Goal: Navigation & Orientation: Find specific page/section

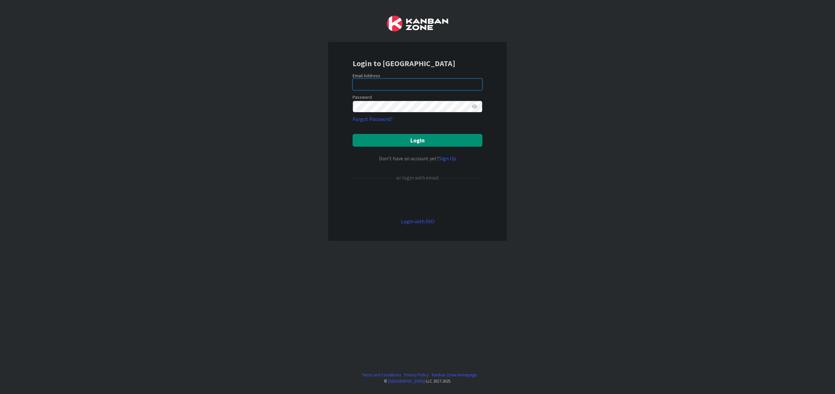
type input "[EMAIL_ADDRESS][DOMAIN_NAME]"
click at [406, 147] on form "Email Address [EMAIL_ADDRESS][DOMAIN_NAME] Password Forgot Password? Login Don’…" at bounding box center [418, 149] width 130 height 153
click at [407, 145] on button "Login" at bounding box center [418, 140] width 130 height 13
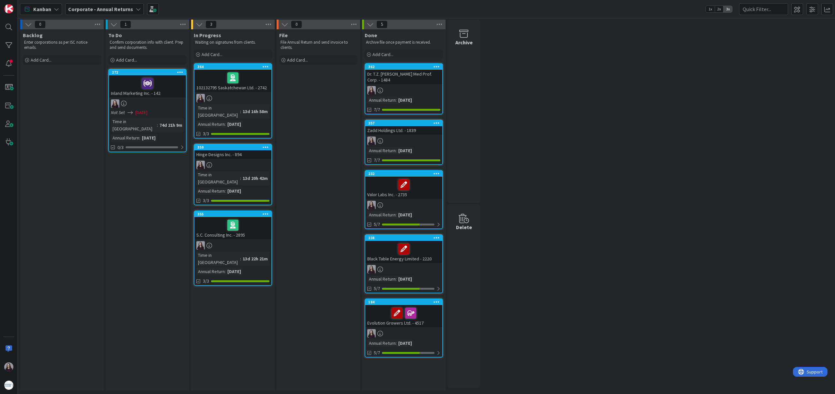
click at [138, 12] on div "Corporate - Annual Returns" at bounding box center [104, 9] width 79 height 12
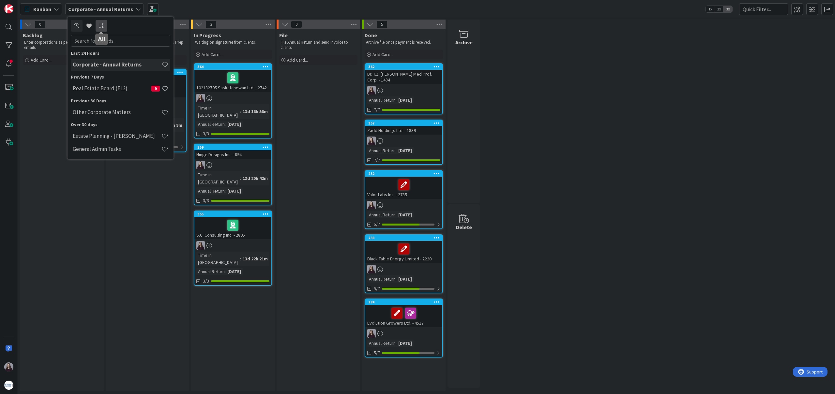
click at [100, 26] on icon at bounding box center [102, 25] width 6 height 5
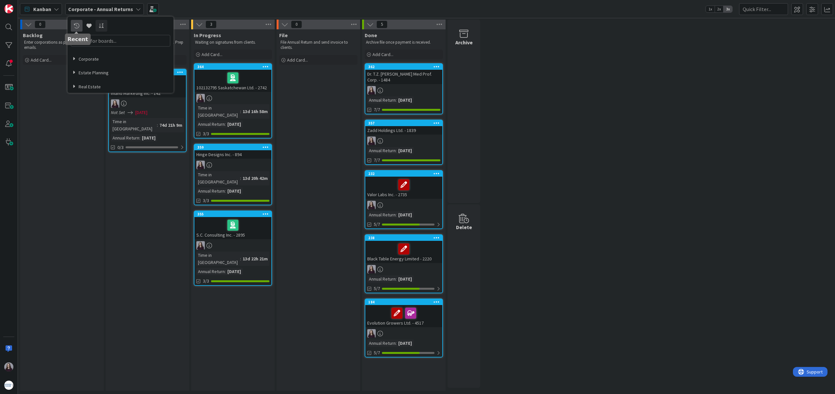
click at [79, 24] on link at bounding box center [77, 26] width 12 height 12
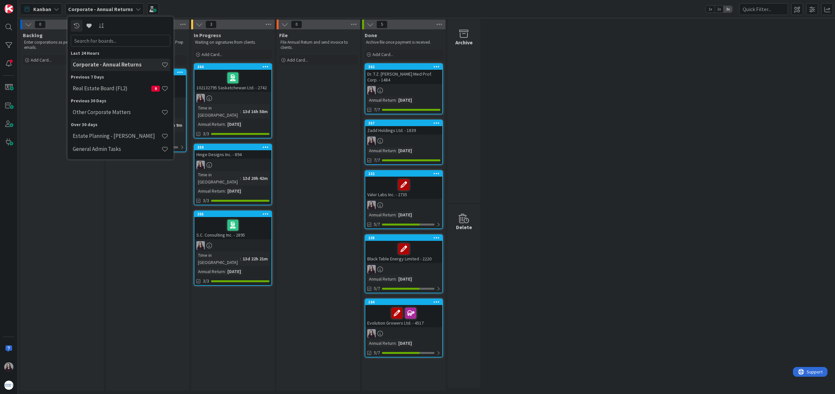
click at [59, 9] on div "Kanban" at bounding box center [41, 9] width 42 height 12
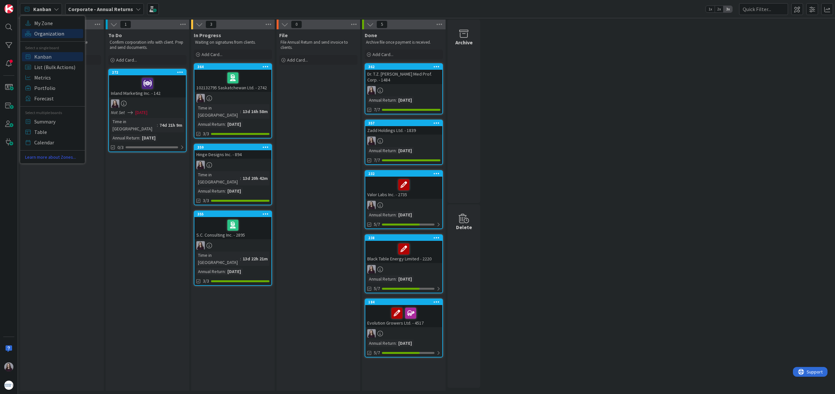
click at [58, 34] on span "Organization" at bounding box center [57, 34] width 47 height 10
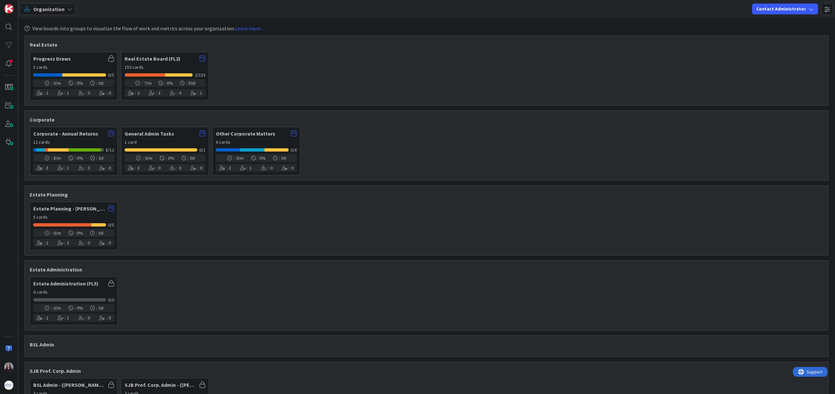
click at [68, 5] on div "Organization" at bounding box center [47, 9] width 55 height 12
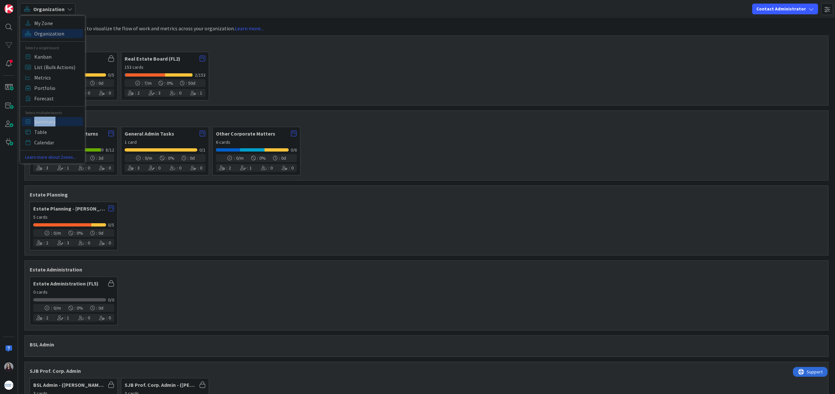
click at [44, 123] on span "Summary" at bounding box center [57, 122] width 47 height 10
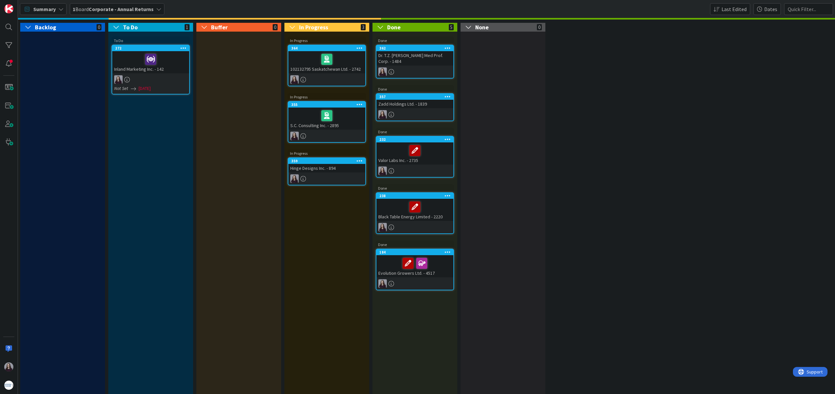
click at [62, 9] on icon at bounding box center [60, 9] width 5 height 5
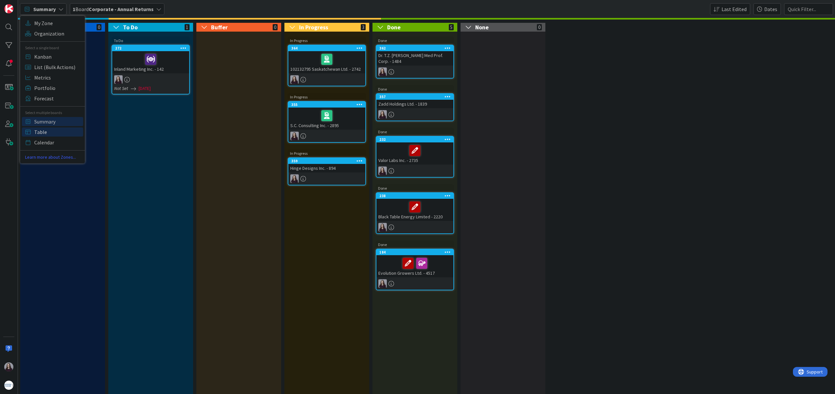
click at [60, 132] on span "Table" at bounding box center [57, 132] width 47 height 10
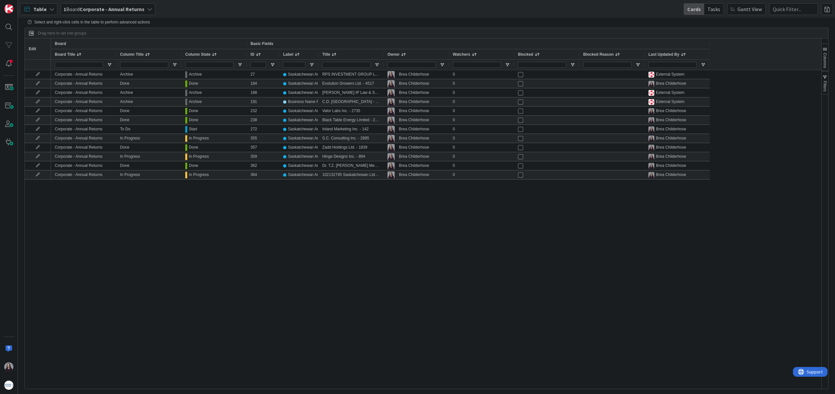
click at [43, 12] on span "Table" at bounding box center [39, 9] width 13 height 8
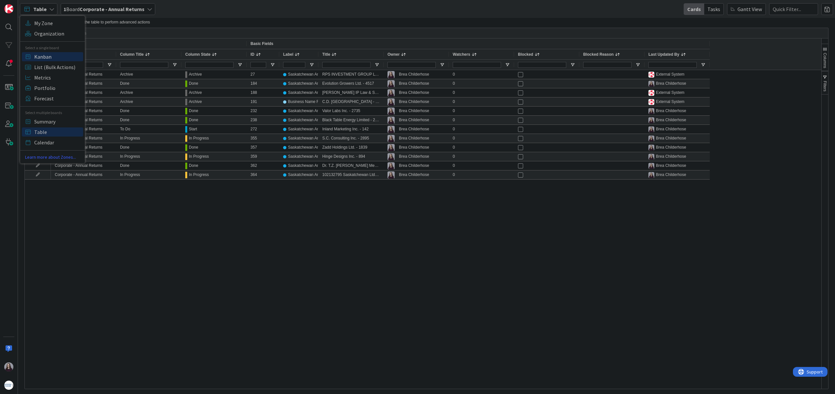
click at [48, 60] on span "Kanban" at bounding box center [57, 57] width 47 height 10
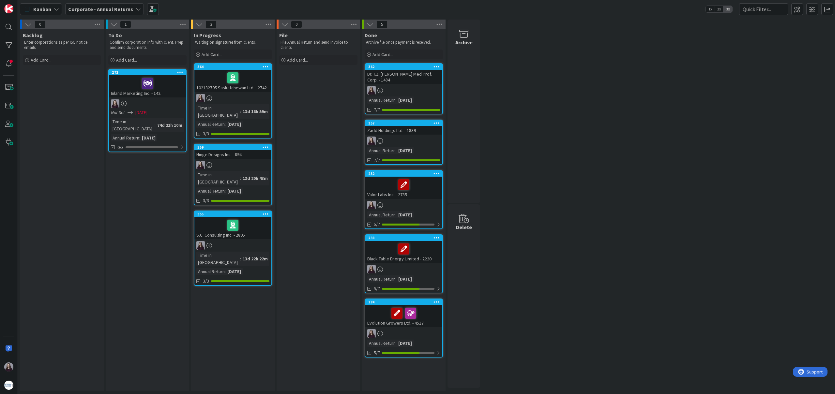
click at [136, 10] on icon at bounding box center [138, 9] width 5 height 5
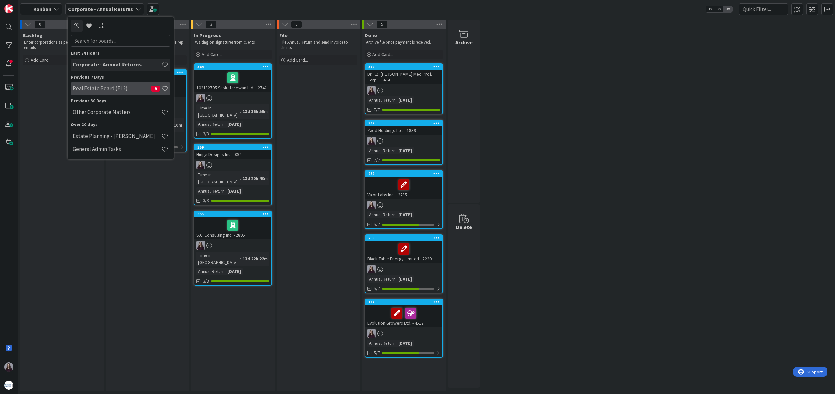
click at [116, 85] on div "Real Estate Board (FL2) 9" at bounding box center [120, 89] width 99 height 12
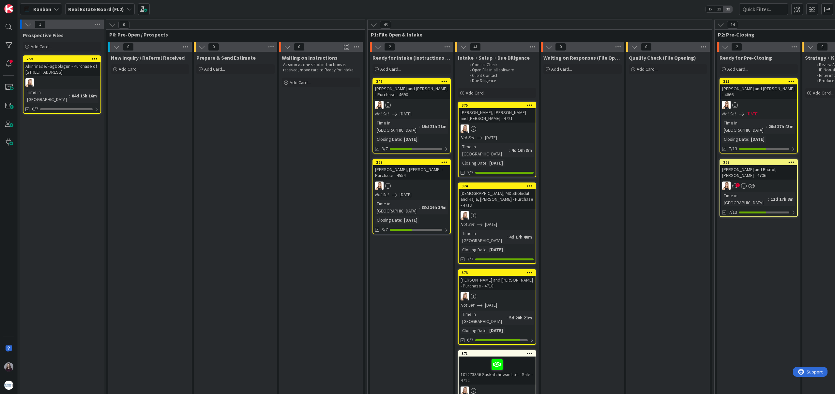
click at [128, 12] on div "Real Estate Board (FL2)" at bounding box center [99, 9] width 69 height 12
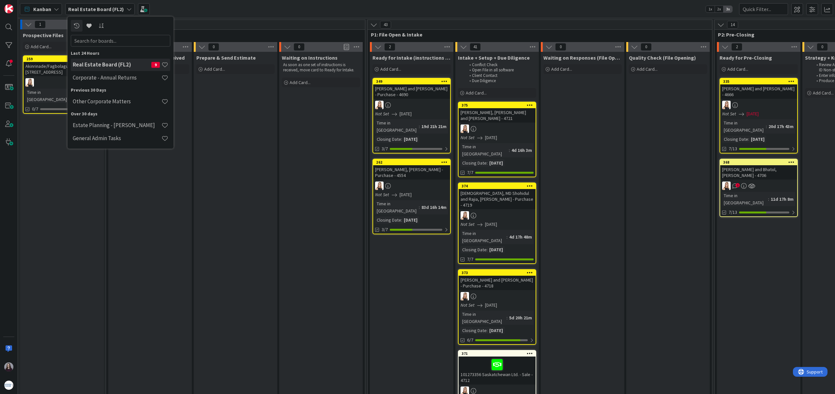
click at [58, 9] on icon at bounding box center [56, 9] width 5 height 5
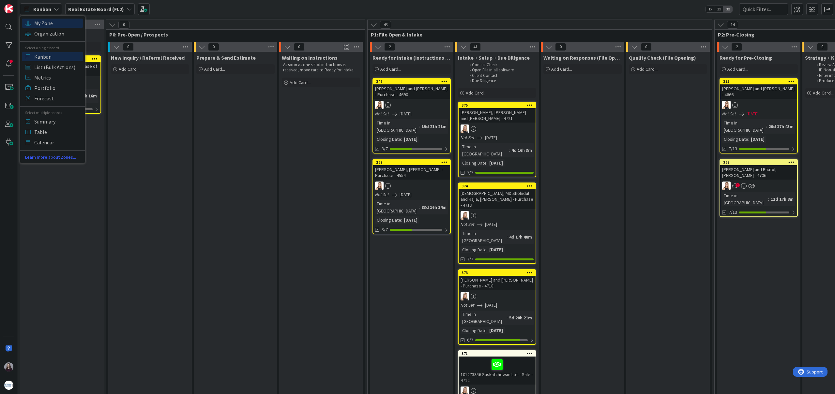
click at [53, 27] on span "My Zone" at bounding box center [57, 23] width 47 height 10
